Goal: Transaction & Acquisition: Book appointment/travel/reservation

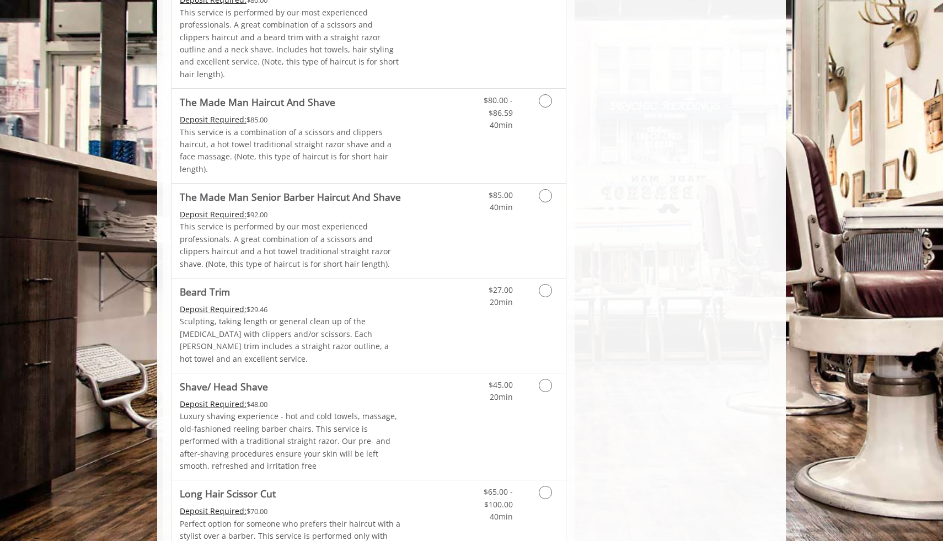
scroll to position [996, 0]
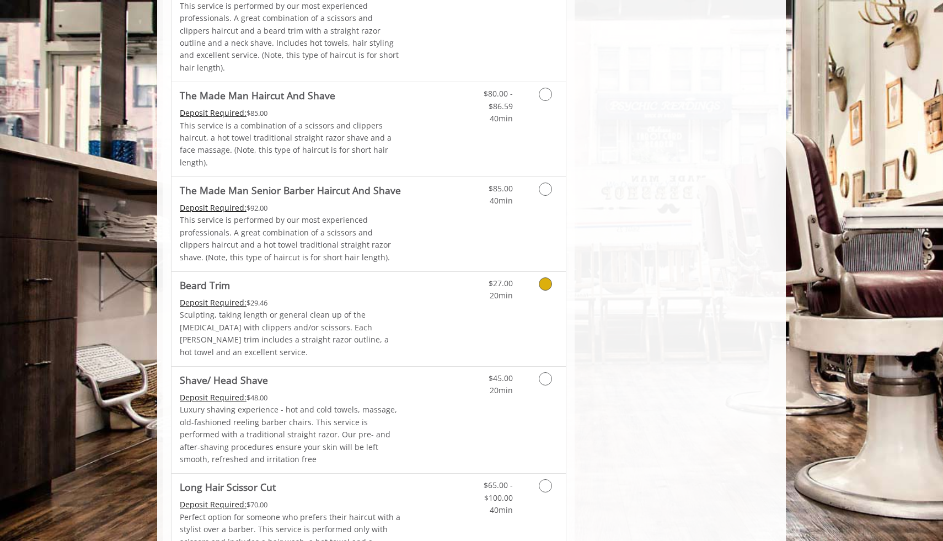
click at [358, 277] on span "Beard Trim" at bounding box center [291, 284] width 222 height 15
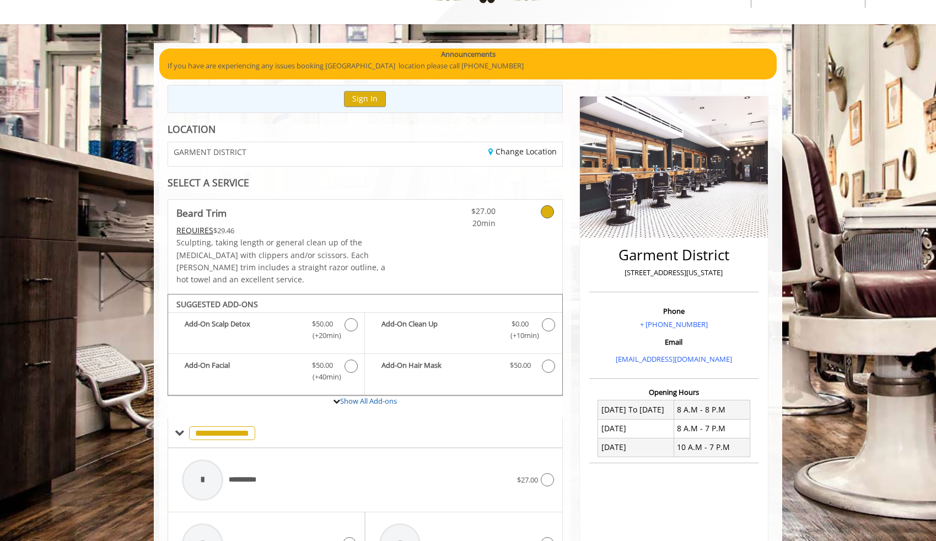
scroll to position [45, 0]
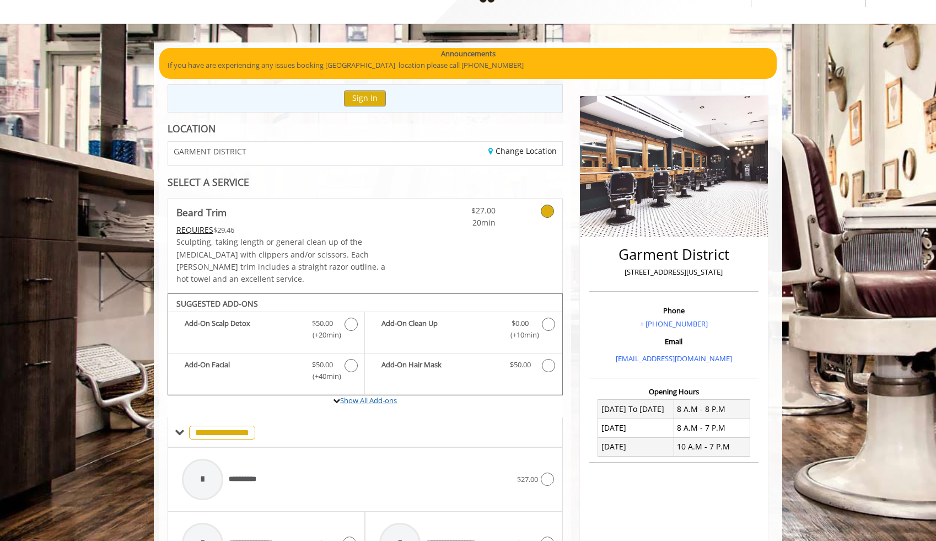
click at [343, 395] on link "Show All Add-ons" at bounding box center [368, 400] width 57 height 10
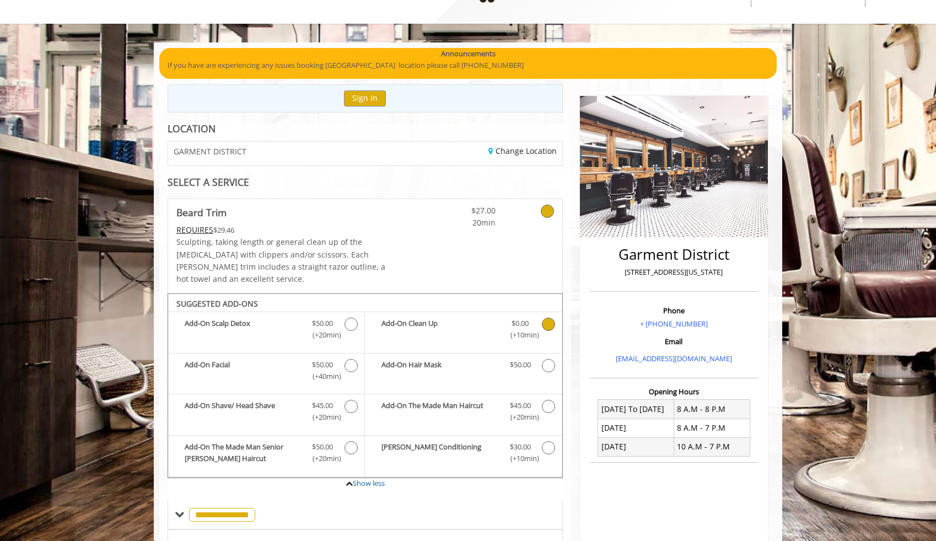
click at [553, 318] on icon "Beard Trim Add-onS" at bounding box center [548, 324] width 13 height 13
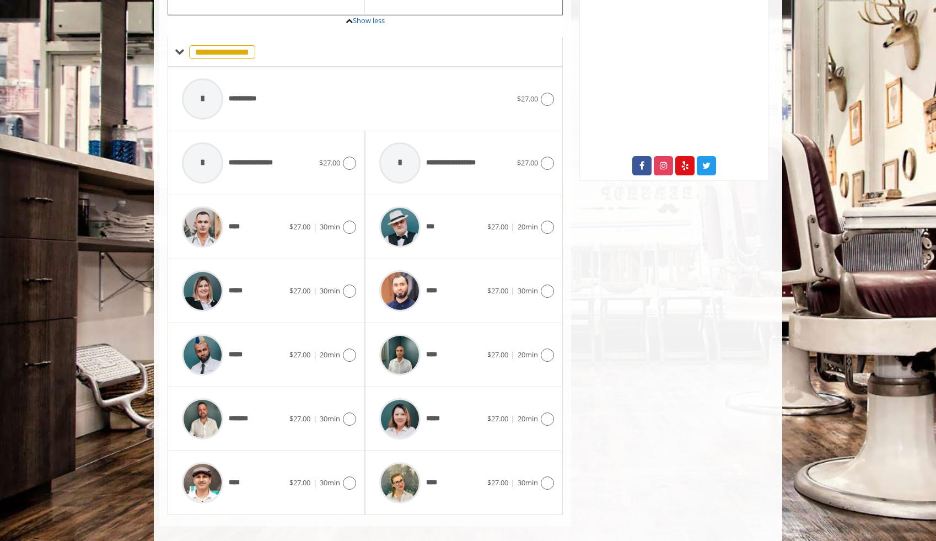
scroll to position [507, 0]
click at [309, 155] on div "**********" at bounding box center [247, 163] width 143 height 52
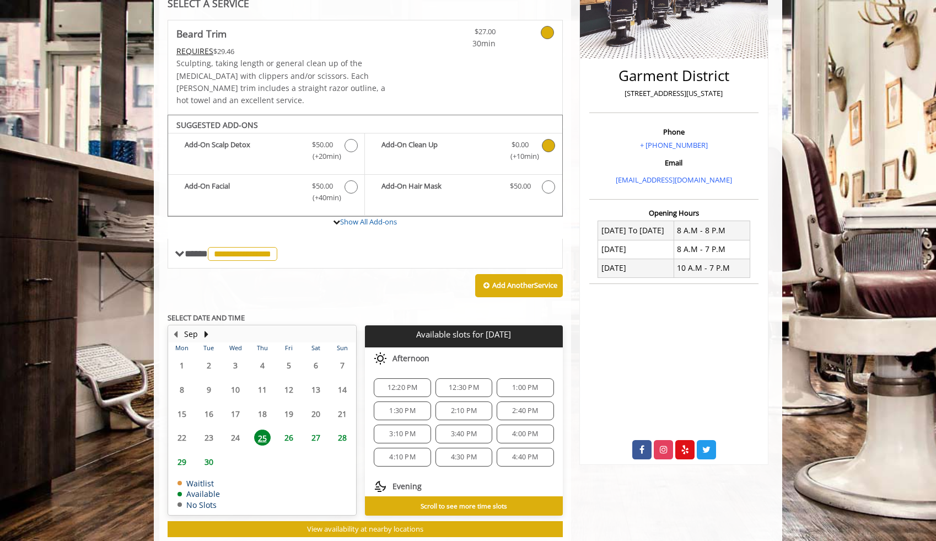
scroll to position [239, 0]
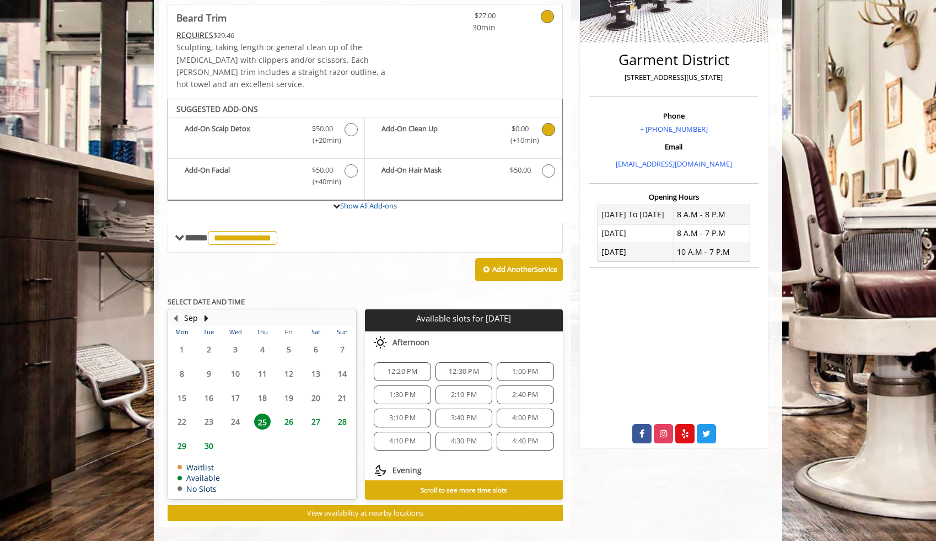
click at [476, 367] on span "12:30 PM" at bounding box center [463, 371] width 47 height 9
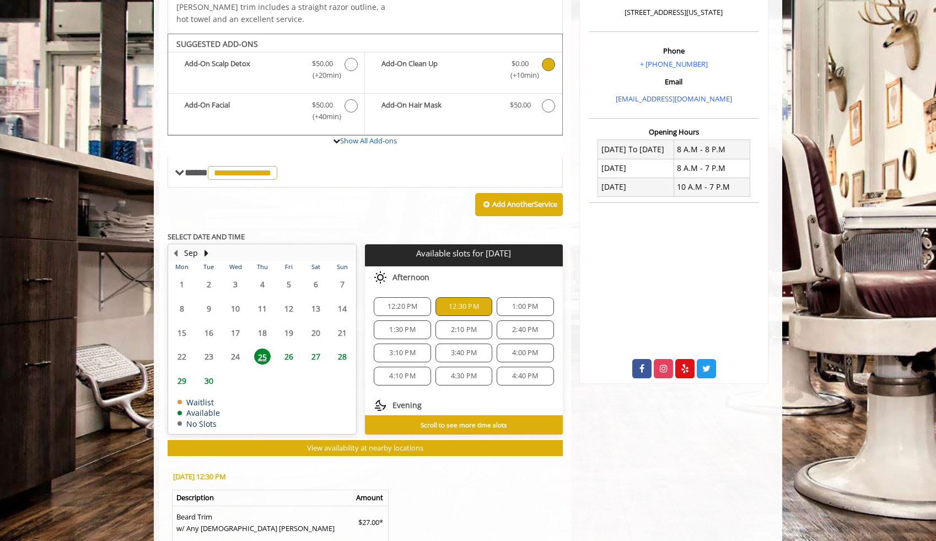
scroll to position [471, 0]
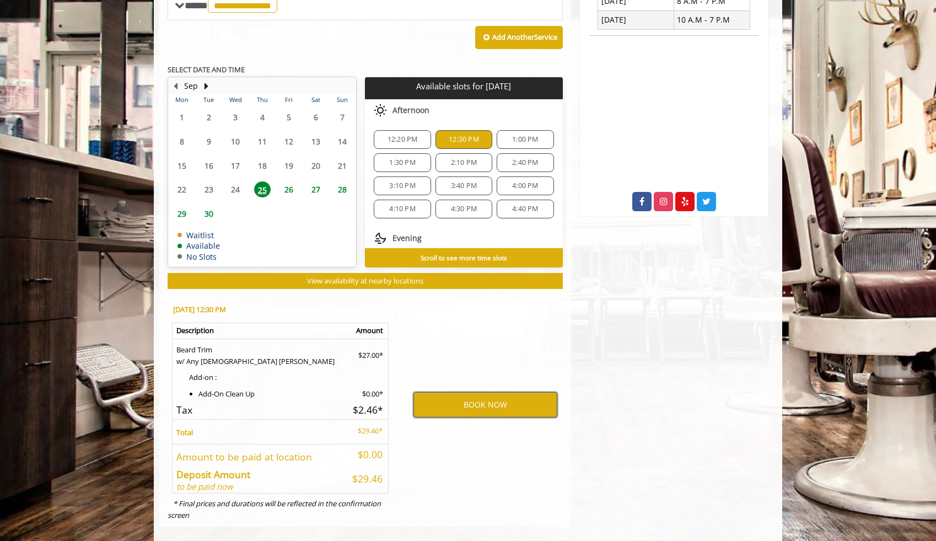
click at [476, 392] on button "BOOK NOW" at bounding box center [485, 404] width 144 height 25
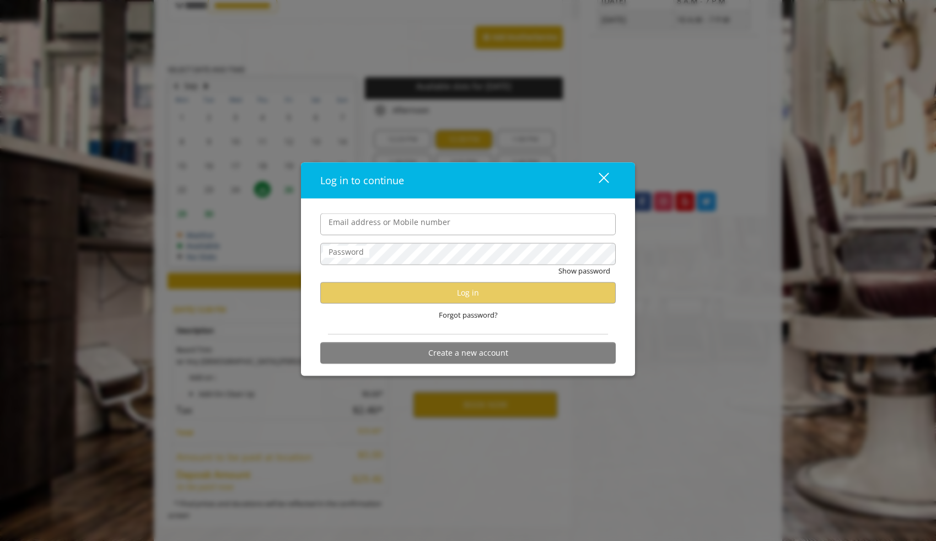
click at [441, 224] on input "Email address or Mobile number" at bounding box center [467, 224] width 295 height 22
click at [441, 223] on input "Email address or Mobile number" at bounding box center [467, 224] width 295 height 22
type input "**********"
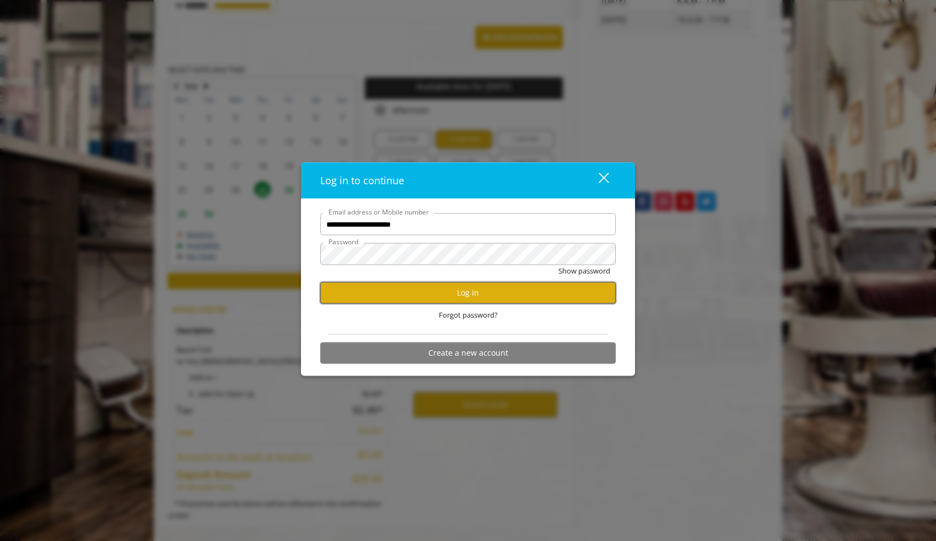
click at [513, 295] on button "Log in" at bounding box center [467, 293] width 295 height 22
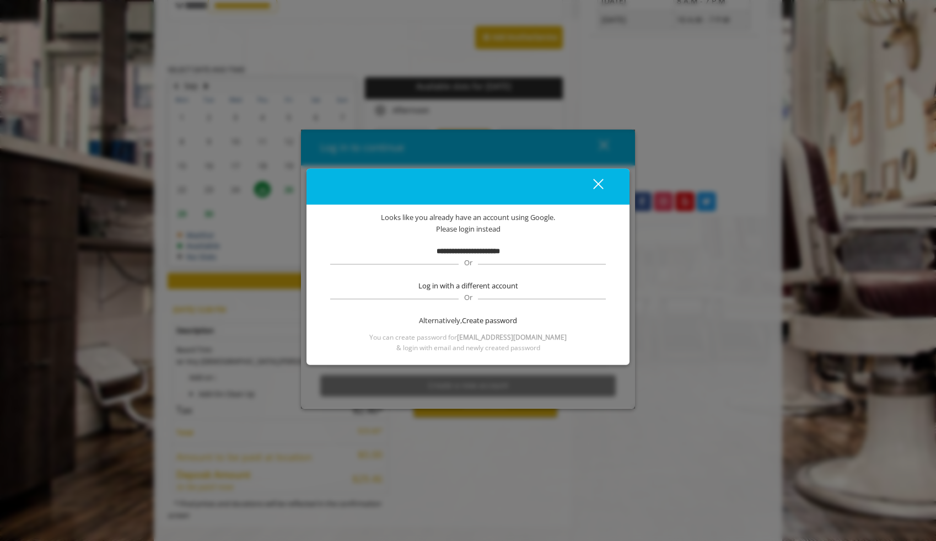
click at [490, 252] on b "**********" at bounding box center [468, 250] width 63 height 7
click at [488, 225] on span "Please login instead" at bounding box center [468, 229] width 65 height 12
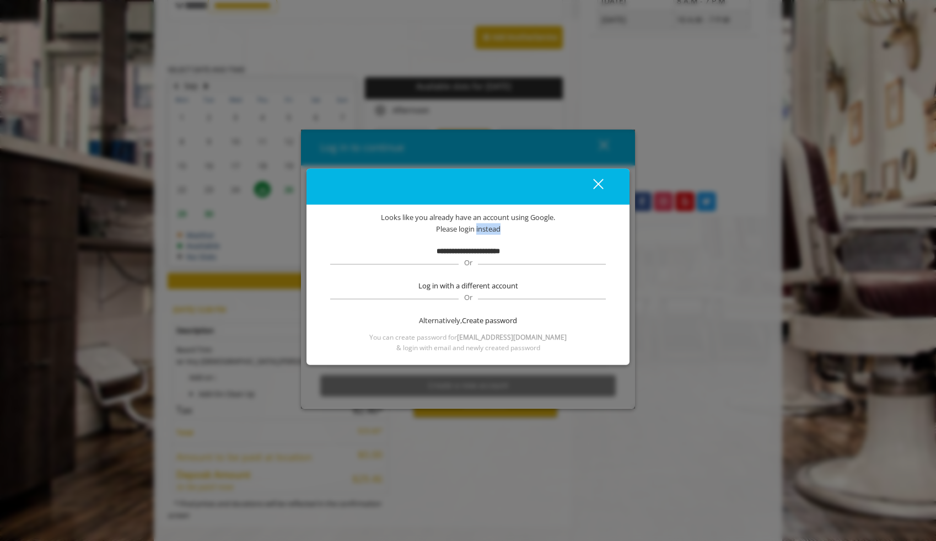
click at [488, 225] on span "Please login instead" at bounding box center [468, 229] width 65 height 12
click at [599, 181] on div "close" at bounding box center [592, 186] width 22 height 17
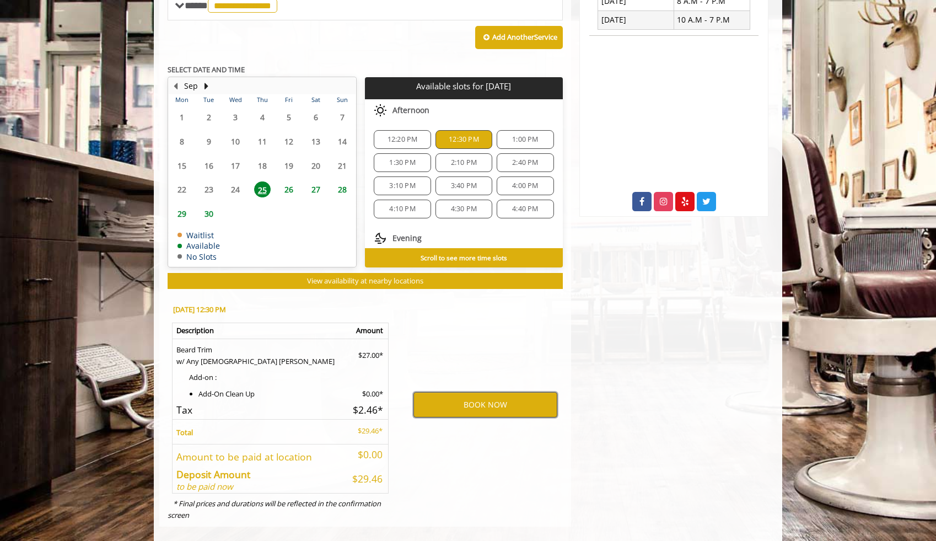
click at [470, 392] on button "BOOK NOW" at bounding box center [485, 404] width 144 height 25
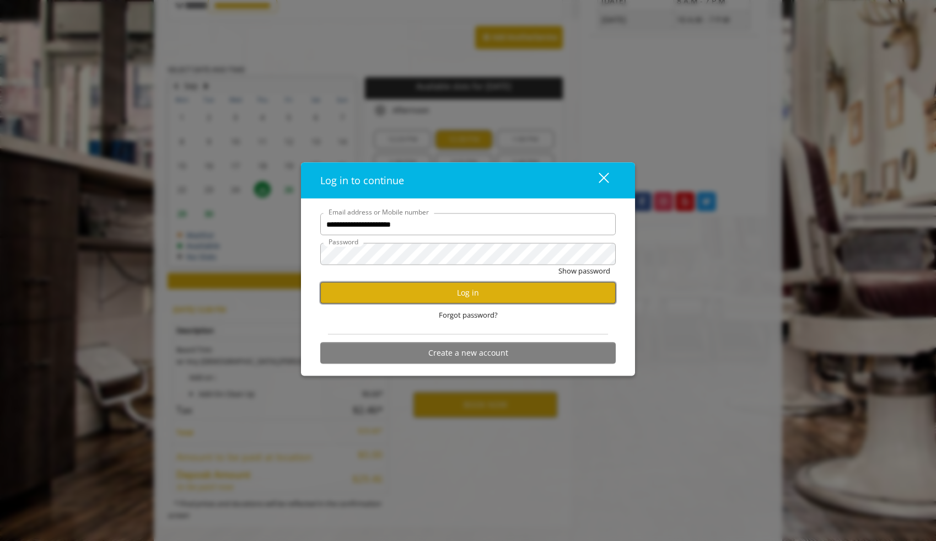
click at [475, 292] on button "Log in" at bounding box center [467, 293] width 295 height 22
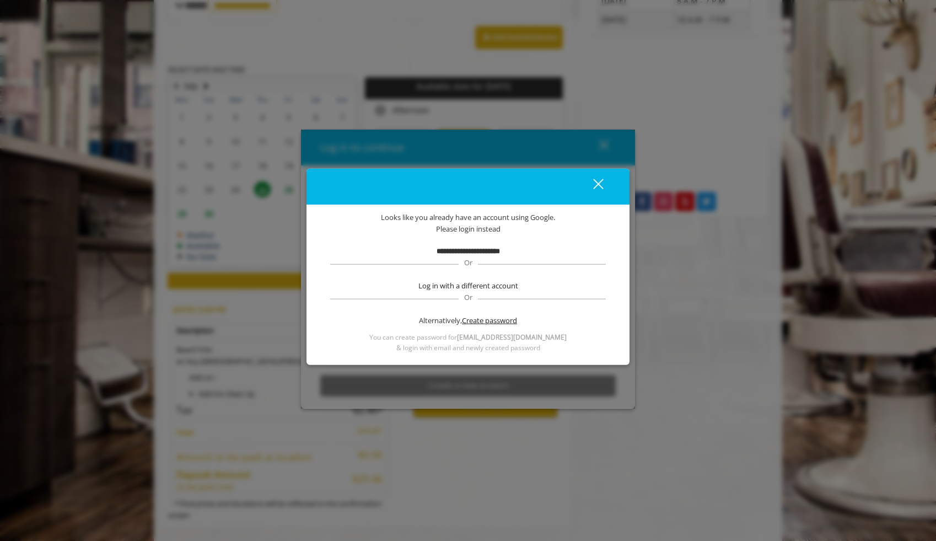
click at [482, 318] on span "Create password" at bounding box center [489, 321] width 55 height 12
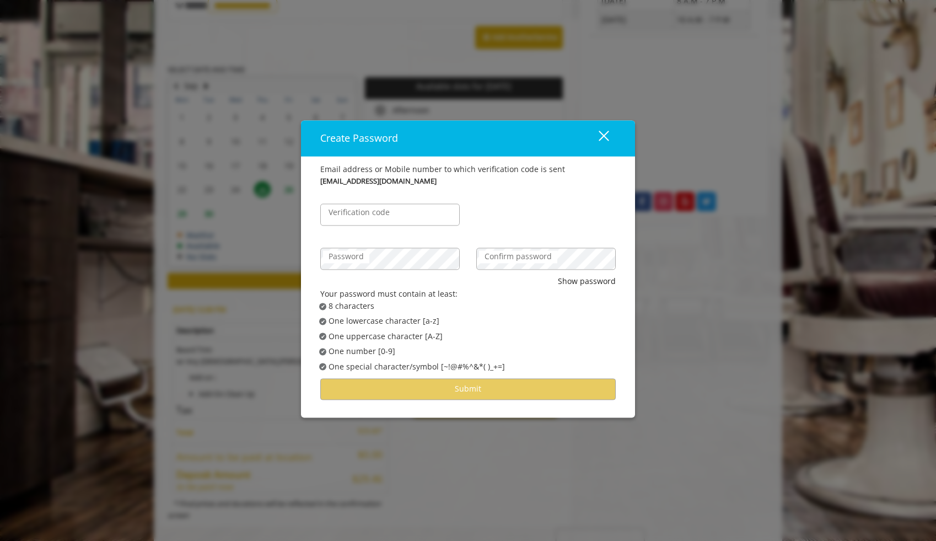
click at [383, 209] on label "Verification code" at bounding box center [359, 213] width 72 height 12
click at [383, 209] on input "Verification code" at bounding box center [389, 215] width 139 height 22
type input "******"
click at [504, 259] on label "Confirm password" at bounding box center [518, 257] width 78 height 12
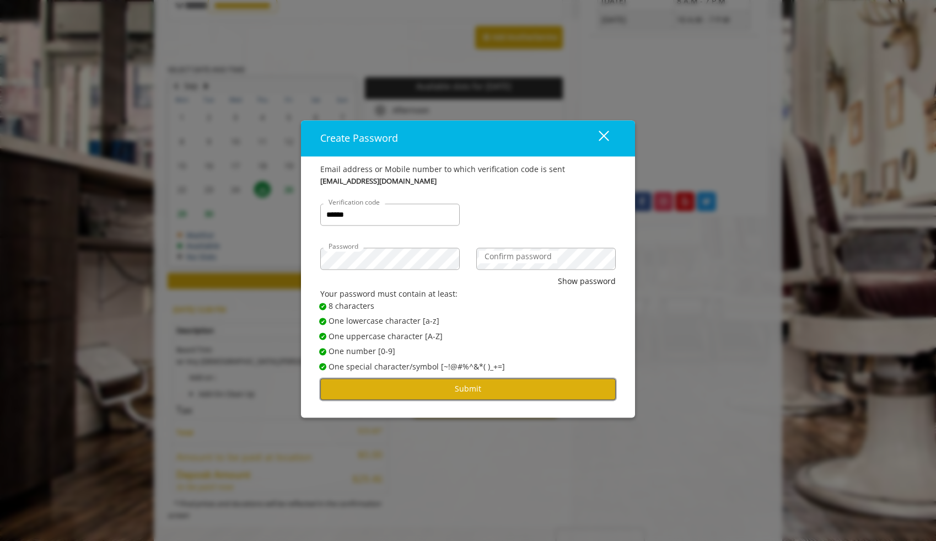
click at [492, 384] on button "Submit" at bounding box center [467, 389] width 295 height 22
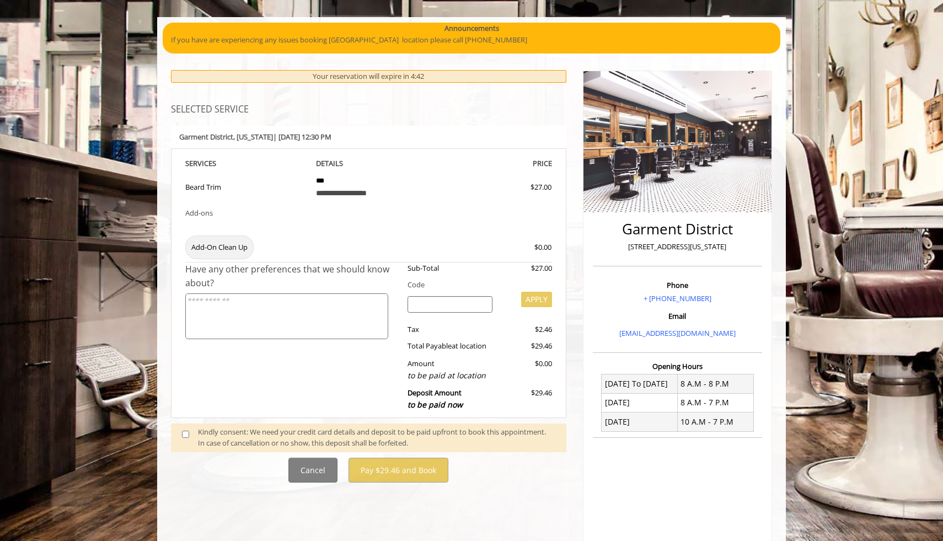
scroll to position [79, 0]
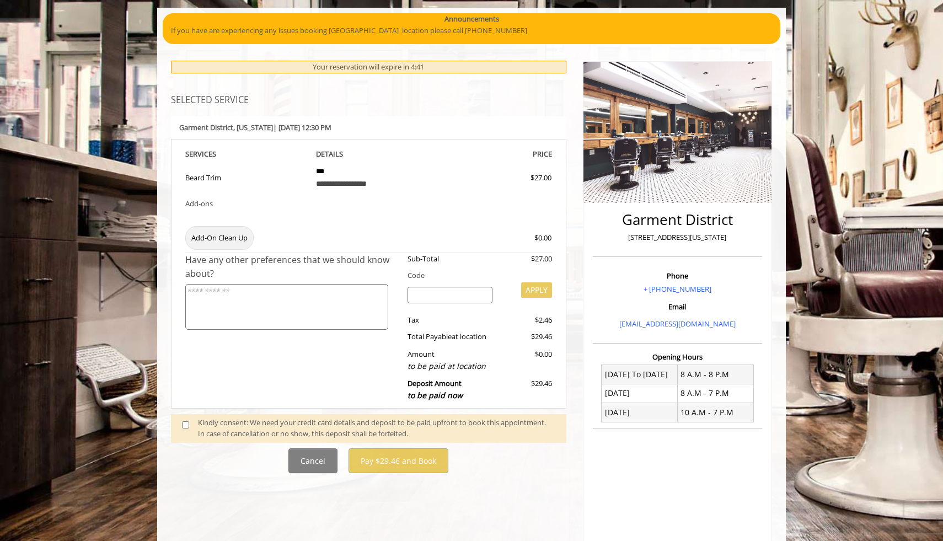
click at [208, 422] on div "Kindly consent: We need your credit card details and deposit to be paid upfront…" at bounding box center [376, 428] width 357 height 23
click at [182, 431] on span at bounding box center [190, 428] width 33 height 23
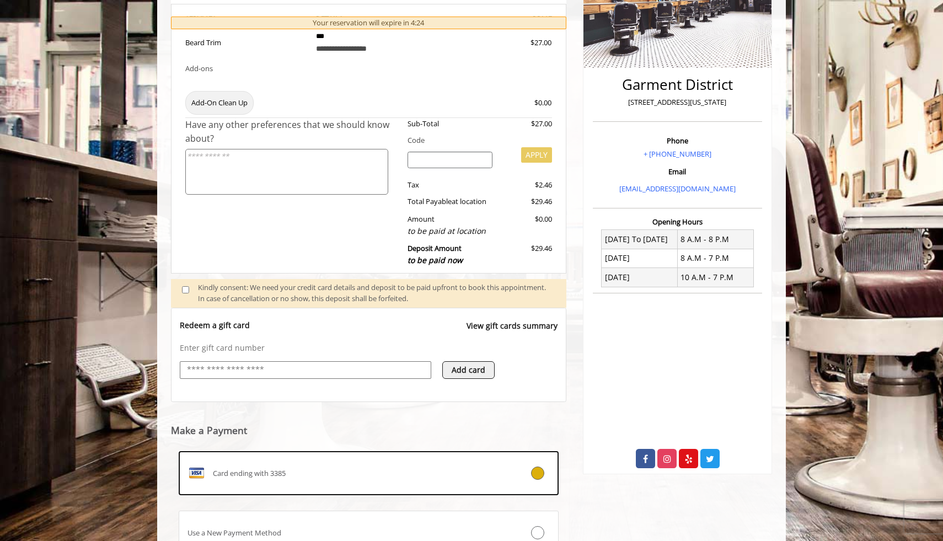
scroll to position [309, 0]
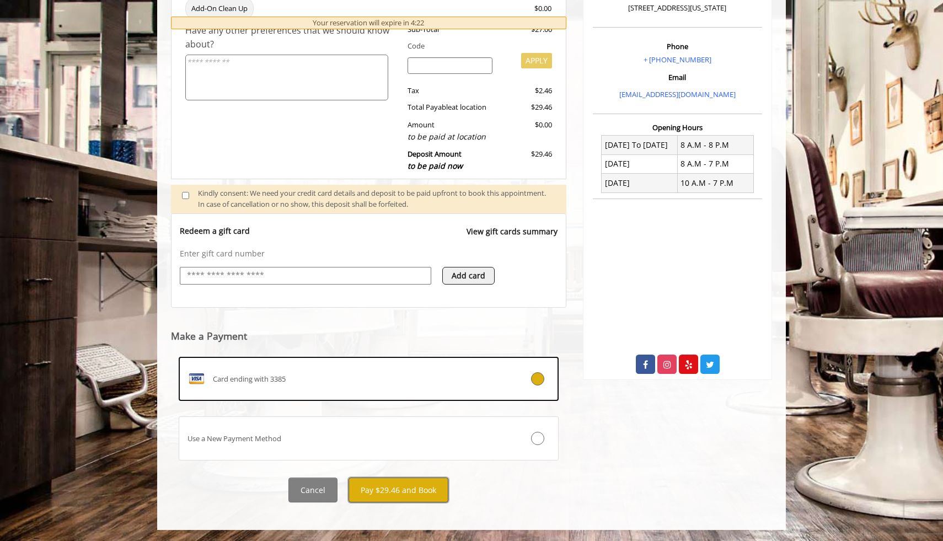
click at [396, 492] on button "Pay $29.46 and Book" at bounding box center [398, 489] width 100 height 25
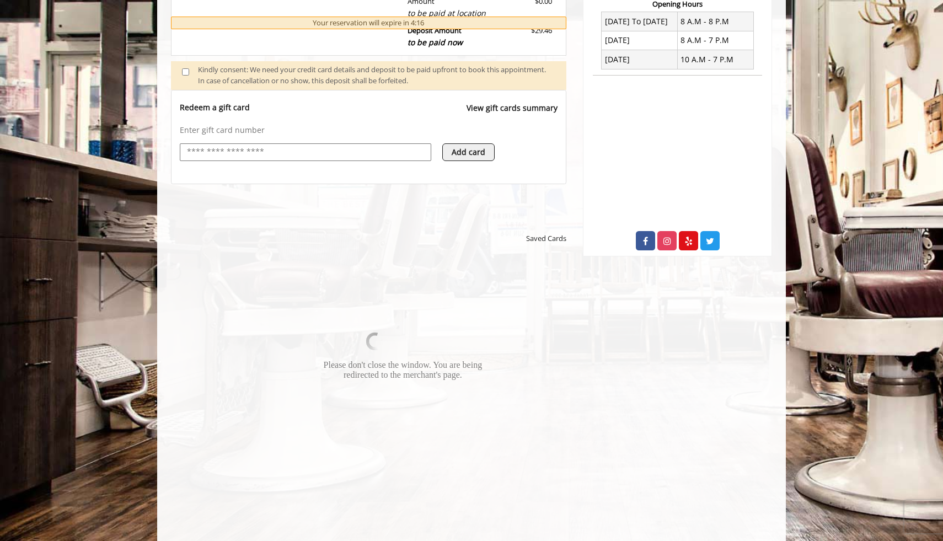
scroll to position [433, 0]
